Goal: Obtain resource: Download file/media

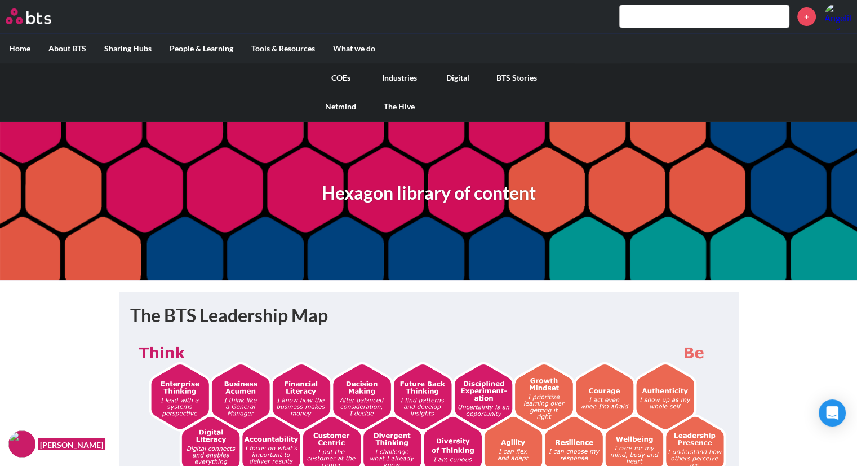
click at [339, 76] on link "COEs" at bounding box center [341, 77] width 59 height 29
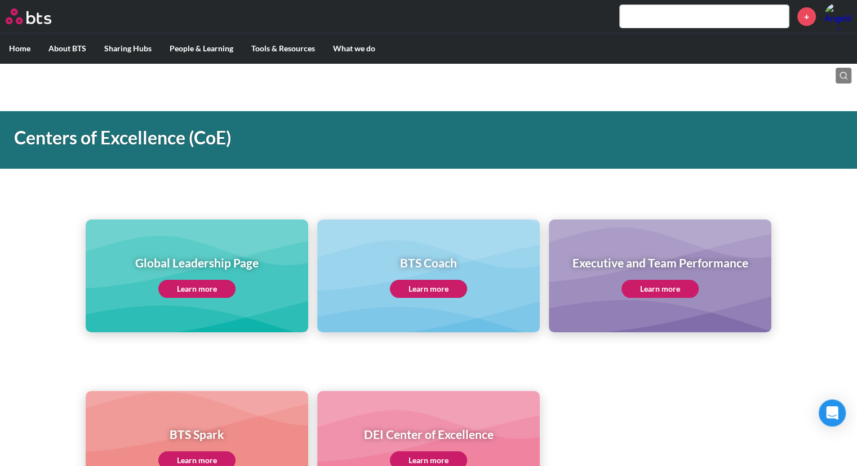
click at [188, 286] on link "Learn more" at bounding box center [196, 289] width 77 height 18
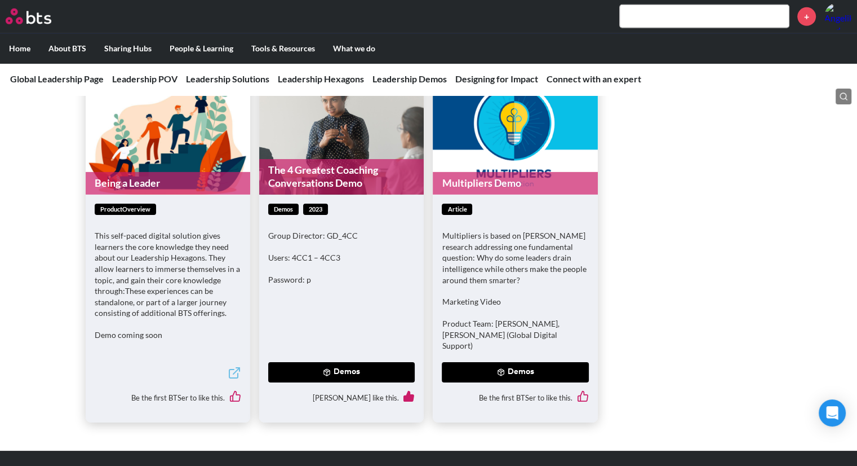
scroll to position [3439, 0]
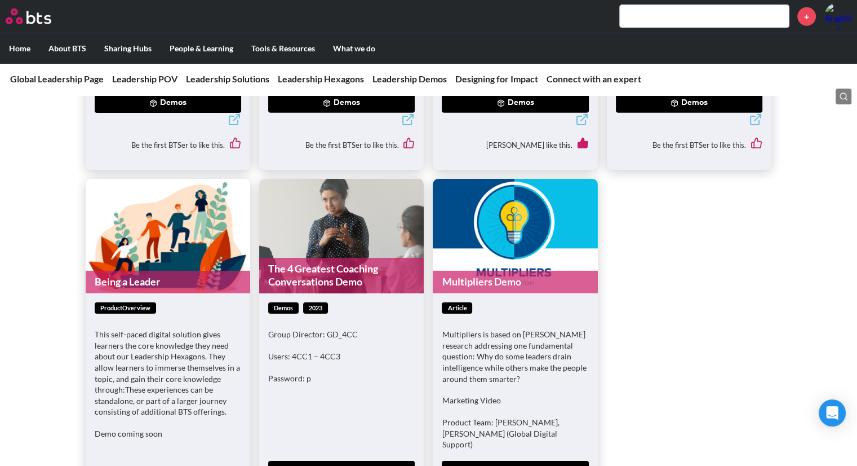
click at [663, 6] on input "text" at bounding box center [704, 16] width 169 height 23
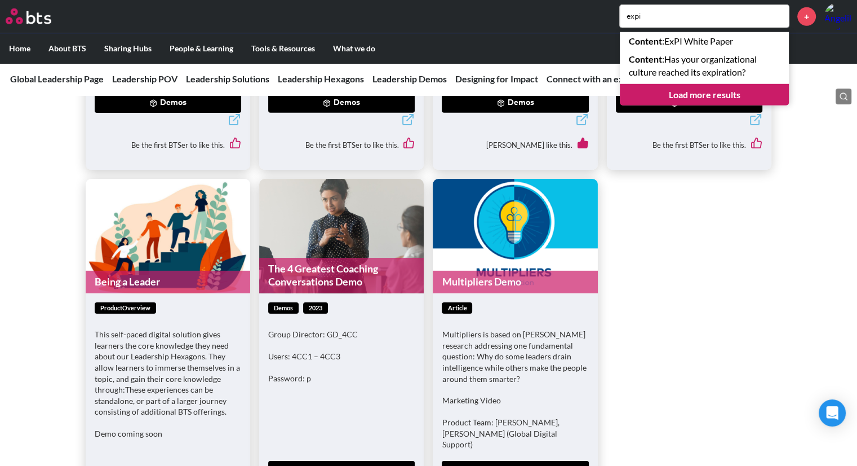
drag, startPoint x: 669, startPoint y: 15, endPoint x: 620, endPoint y: 20, distance: 49.4
click at [620, 20] on input "expi" at bounding box center [704, 16] width 169 height 23
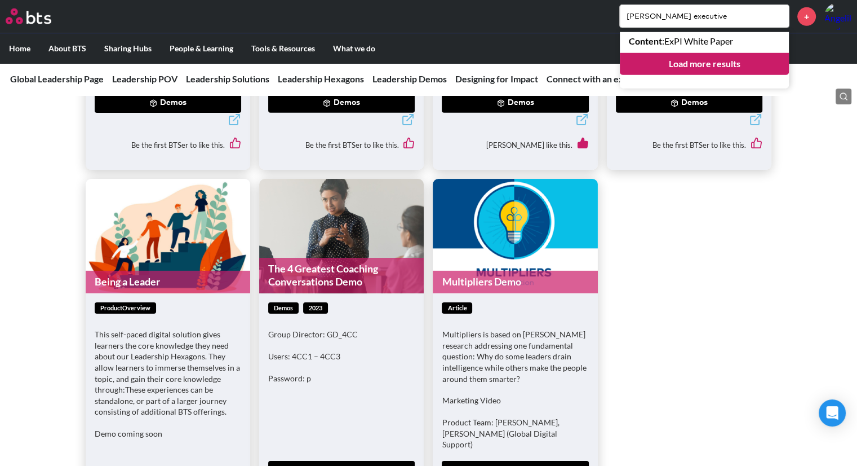
click at [746, 236] on ul "Leadership iLead Challenges productOverview Managing Performance Coaching & Fee…" at bounding box center [429, 149] width 686 height 744
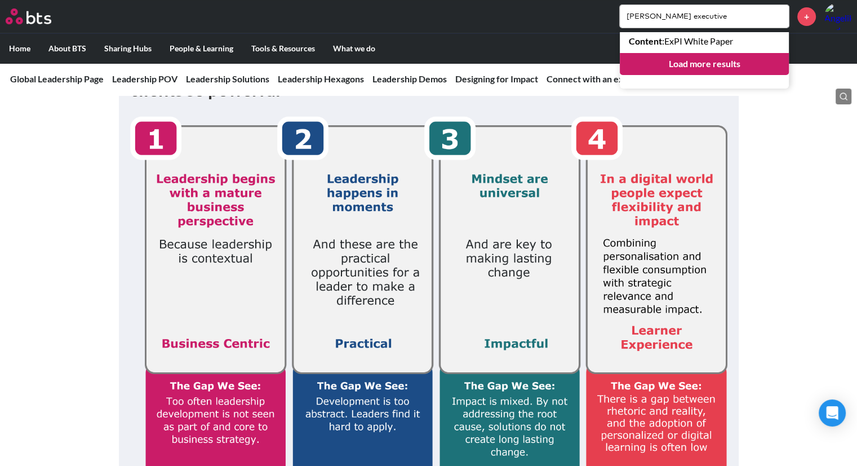
scroll to position [0, 0]
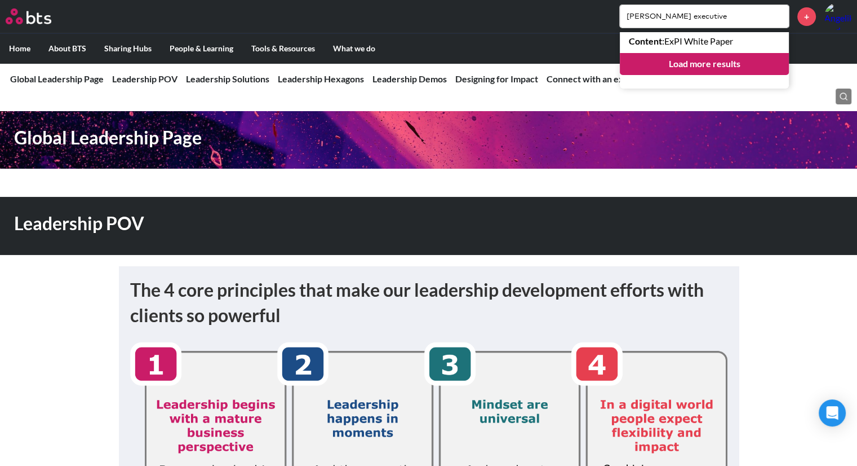
drag, startPoint x: 719, startPoint y: 19, endPoint x: 648, endPoint y: 16, distance: 71.6
click at [648, 16] on input "bates executive" at bounding box center [704, 16] width 169 height 23
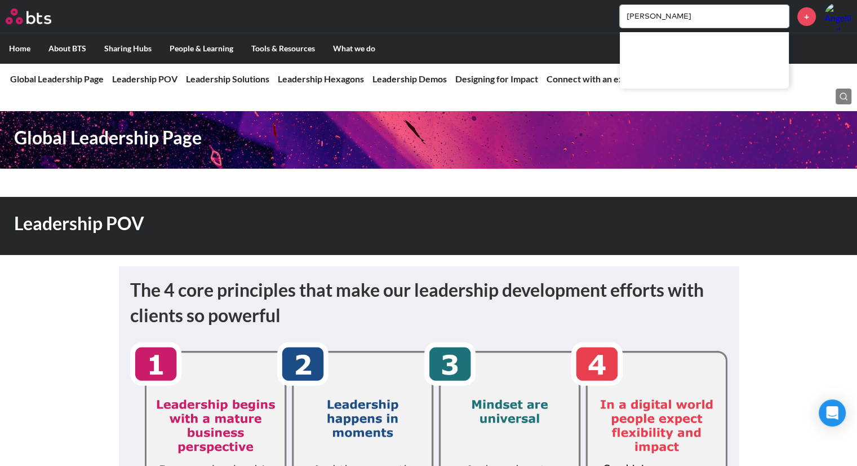
type input "bates"
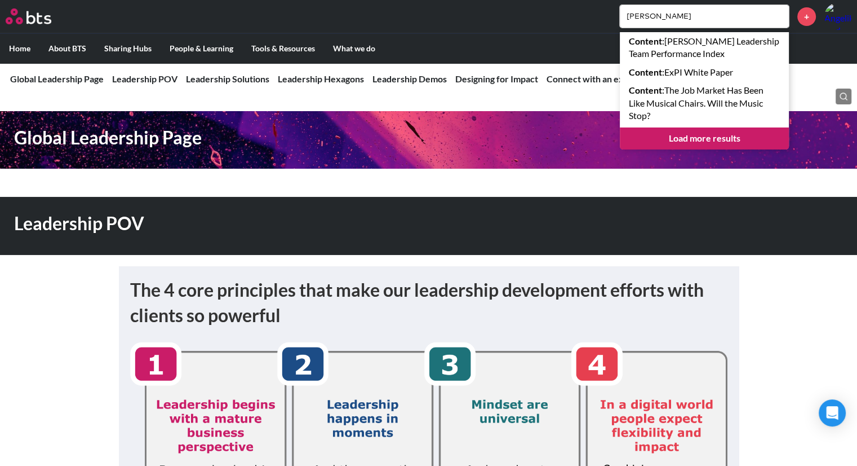
click at [705, 138] on link "Load more results" at bounding box center [704, 137] width 169 height 21
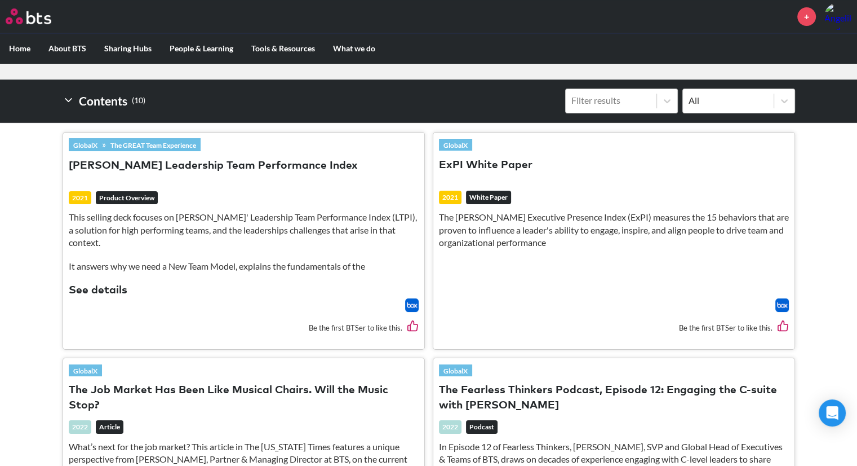
scroll to position [338, 0]
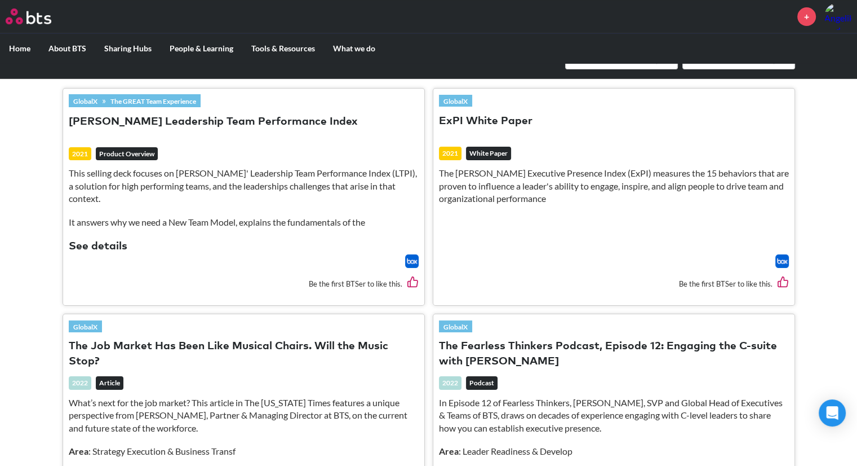
drag, startPoint x: 465, startPoint y: 118, endPoint x: 442, endPoint y: 98, distance: 30.8
click at [442, 98] on link "GlobalX" at bounding box center [455, 101] width 33 height 12
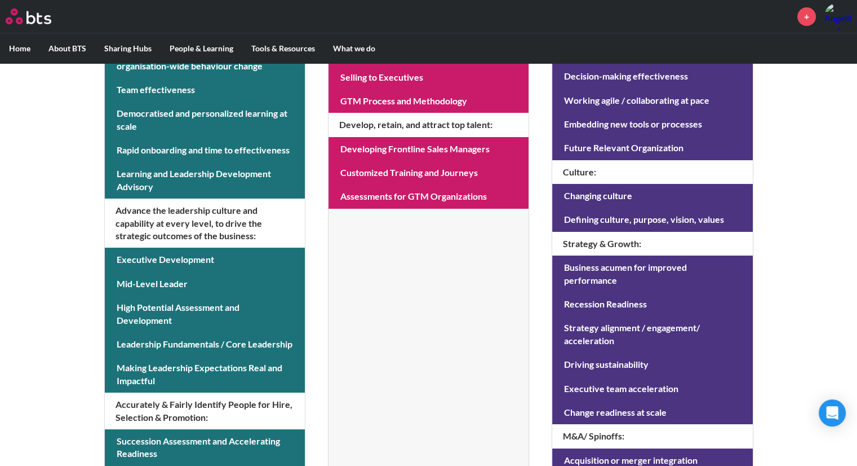
scroll to position [386, 0]
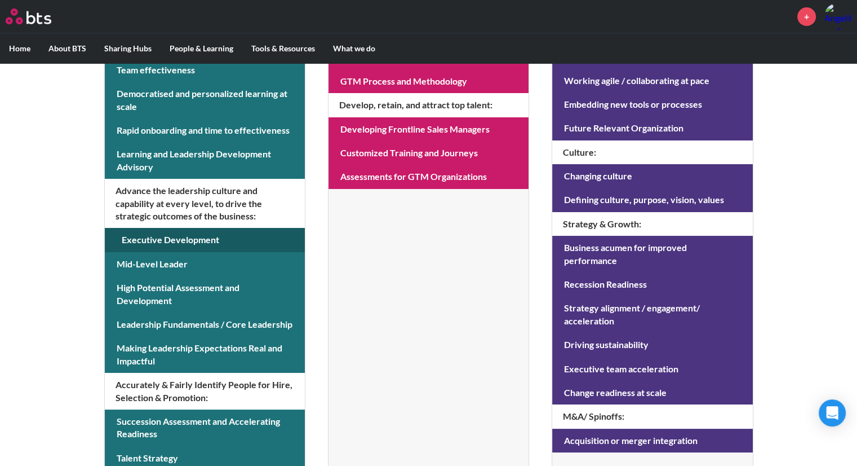
click at [162, 237] on link at bounding box center [205, 240] width 200 height 24
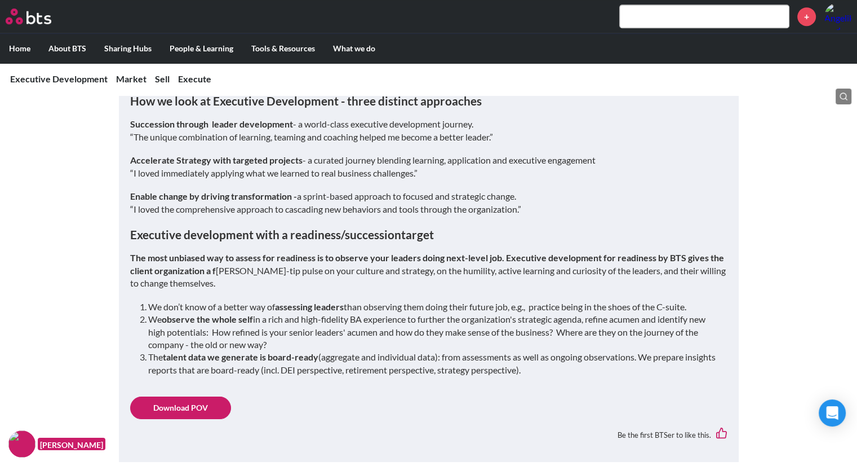
scroll to position [846, 0]
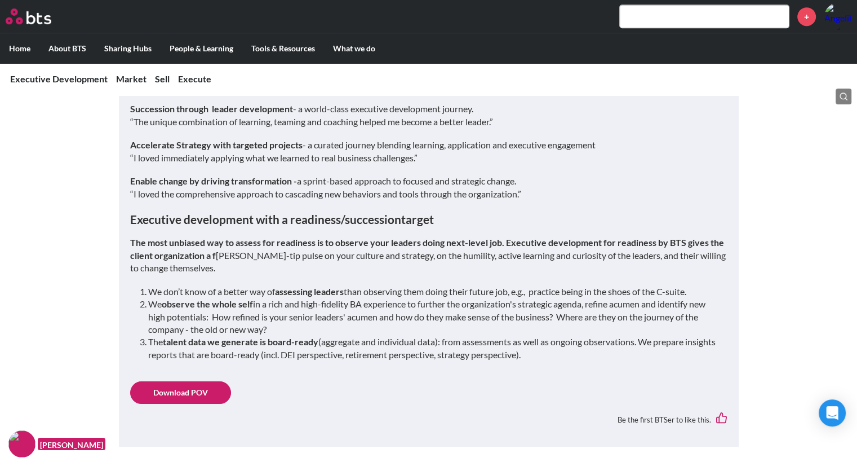
click at [186, 392] on link "Download POV" at bounding box center [180, 392] width 101 height 23
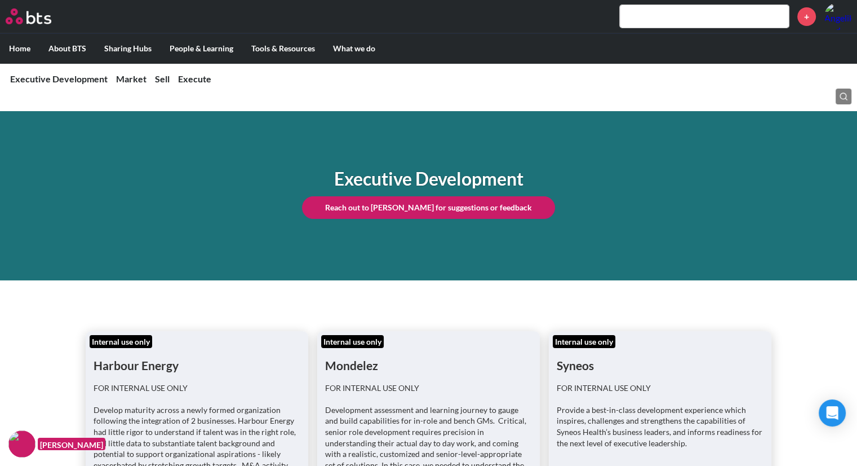
click at [658, 23] on input "text" at bounding box center [704, 16] width 169 height 23
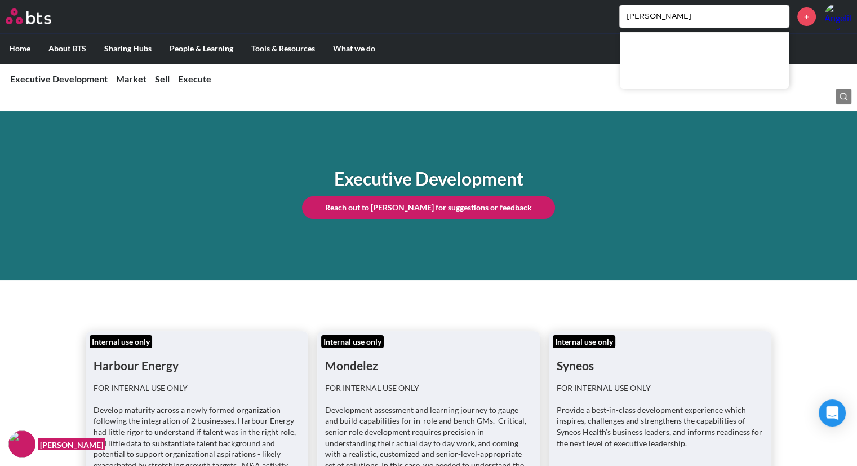
type input "[PERSON_NAME]"
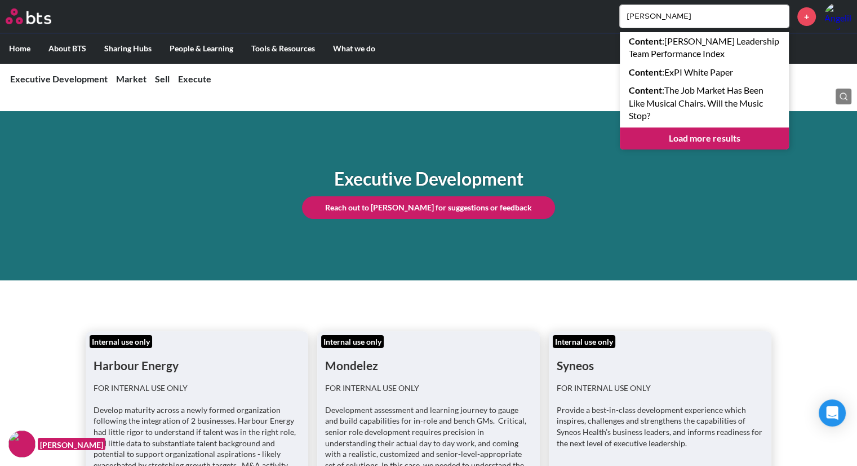
click at [707, 143] on link "Load more results" at bounding box center [704, 137] width 169 height 21
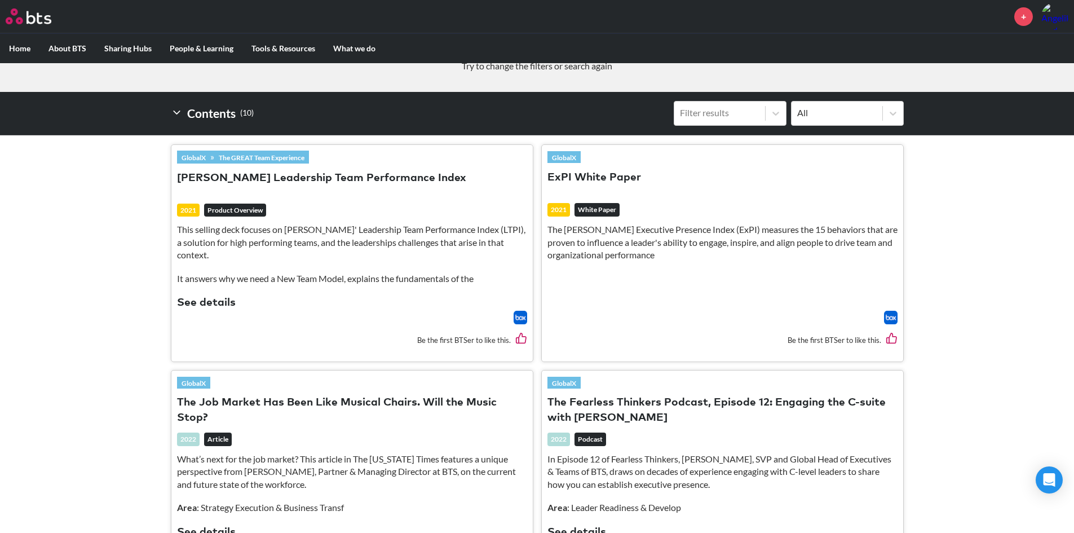
scroll to position [338, 0]
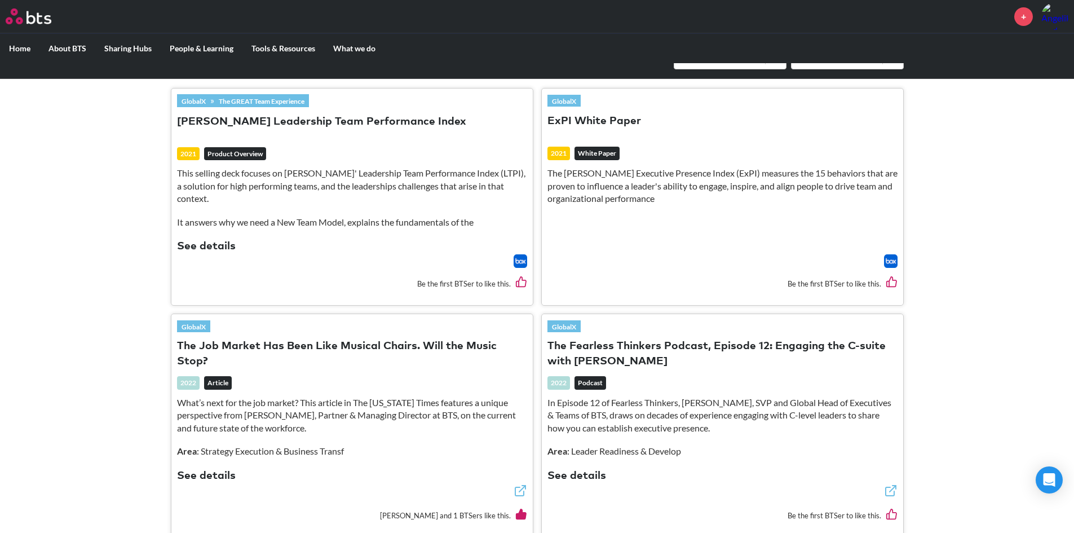
click at [601, 152] on em "White Paper" at bounding box center [596, 154] width 45 height 14
click at [865, 254] on img at bounding box center [891, 261] width 14 height 14
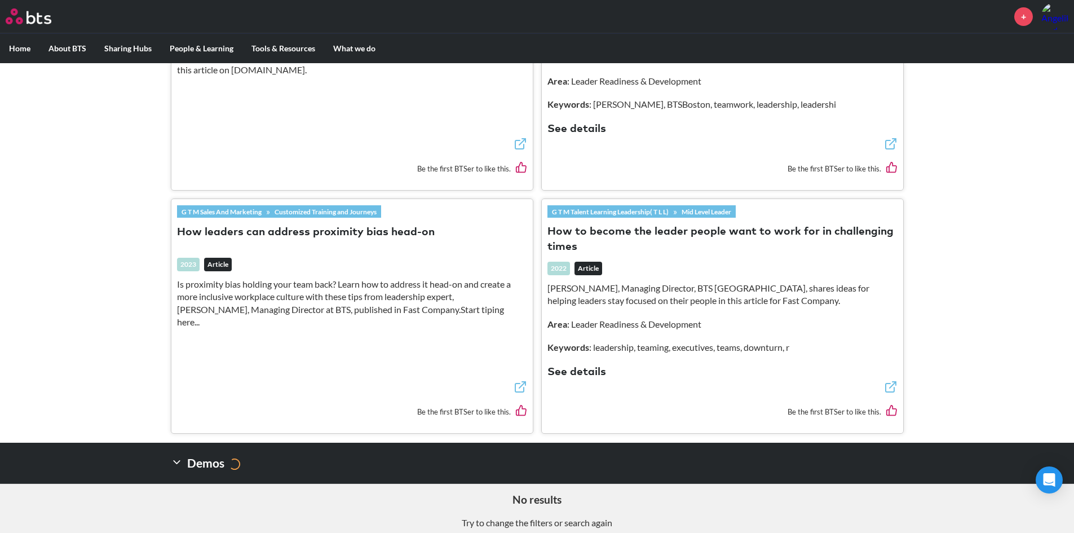
scroll to position [1197, 0]
